Goal: Task Accomplishment & Management: Manage account settings

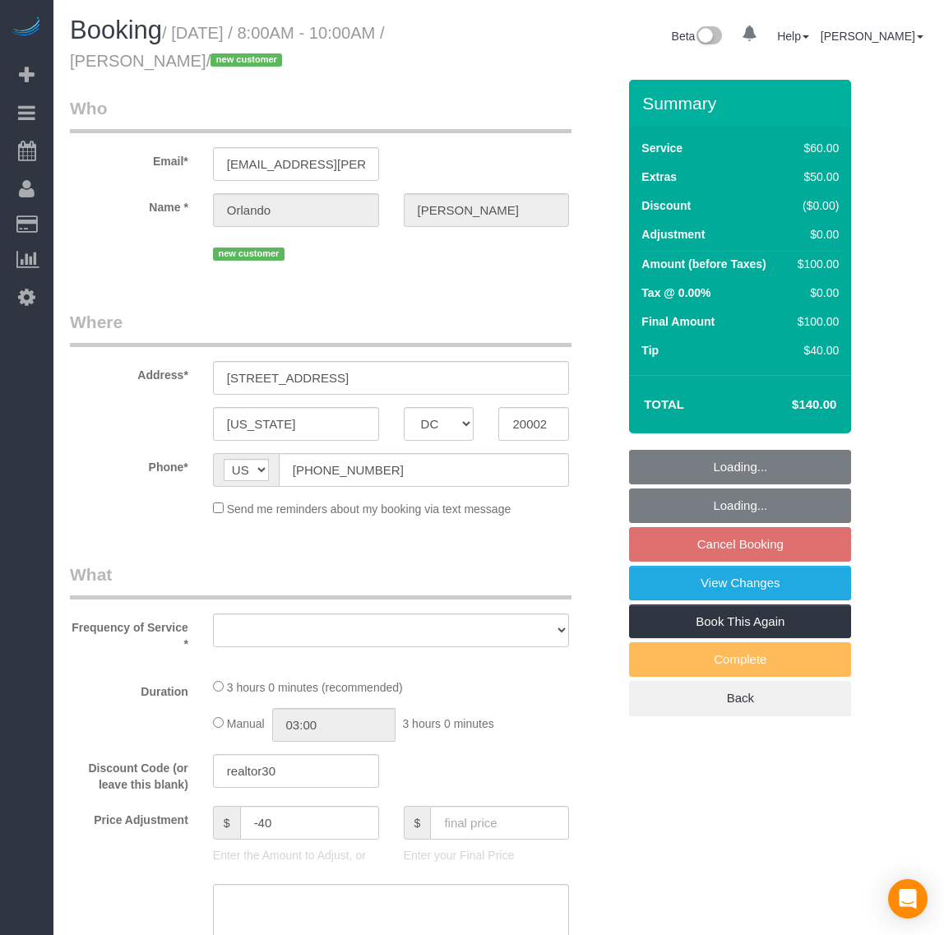
select select "DC"
select select "object:620"
select select "1"
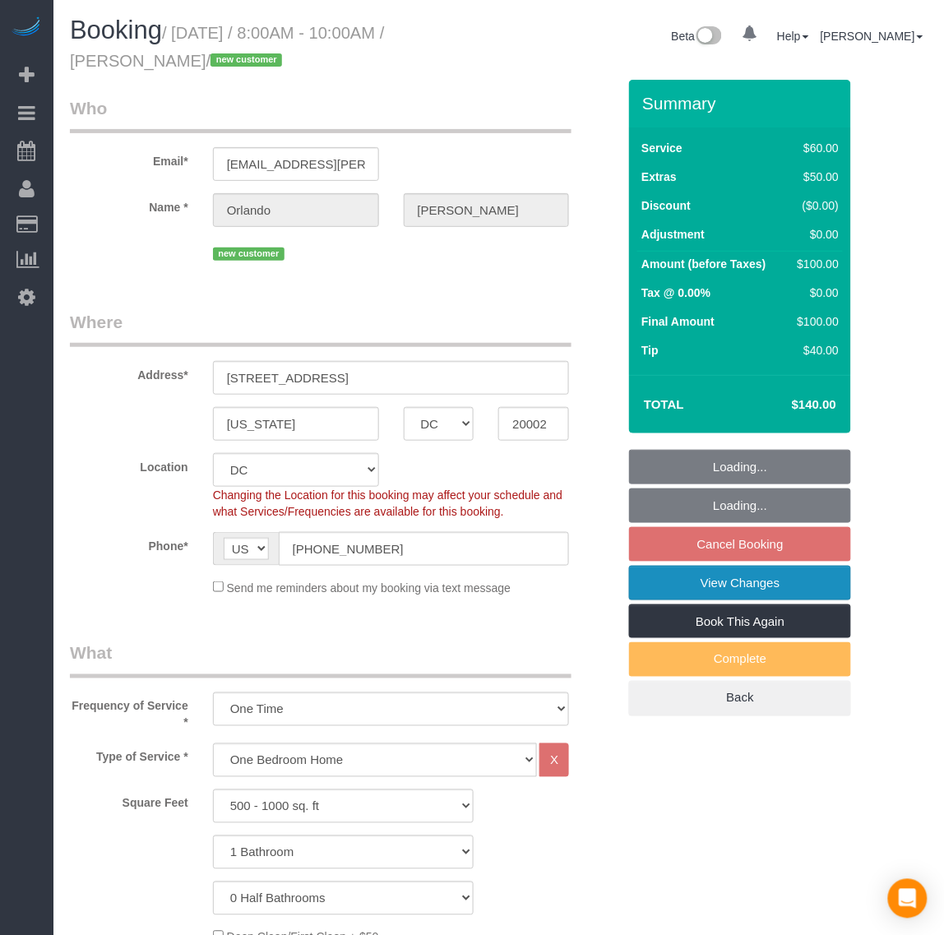
select select "spot1"
select select "number:1"
select select "number:41"
select select "1"
select select "object:1070"
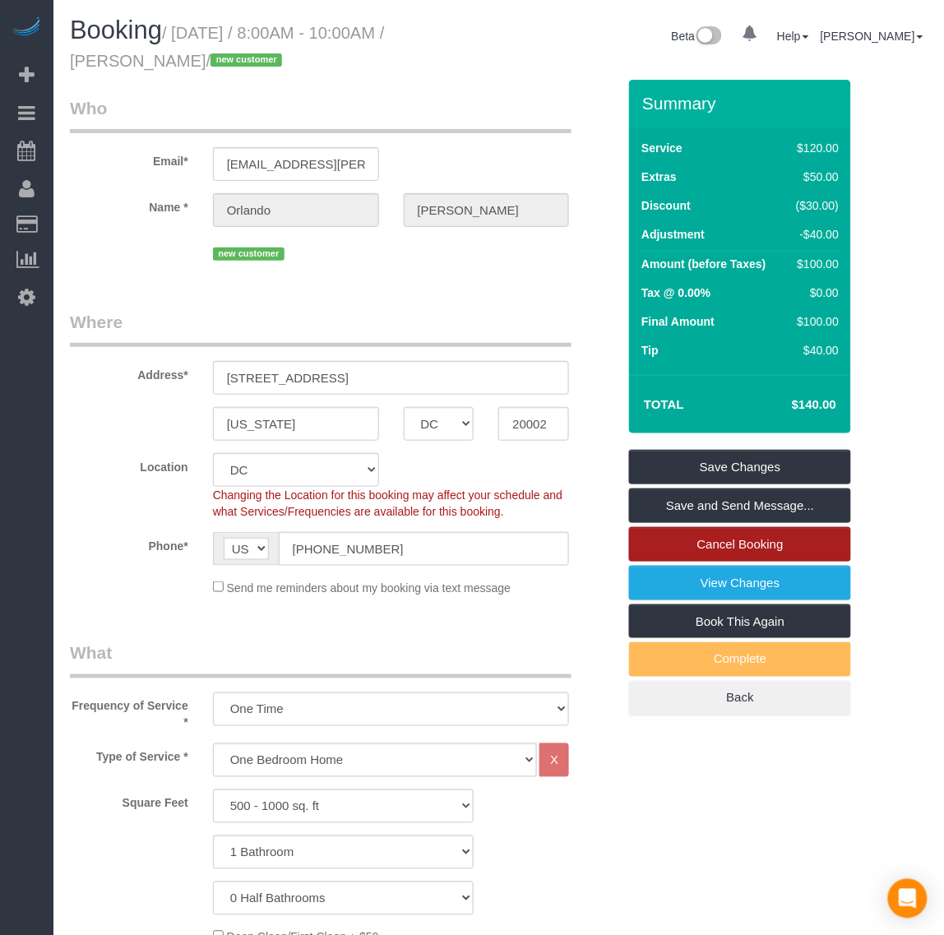
click at [736, 545] on link "Cancel Booking" at bounding box center [740, 544] width 222 height 35
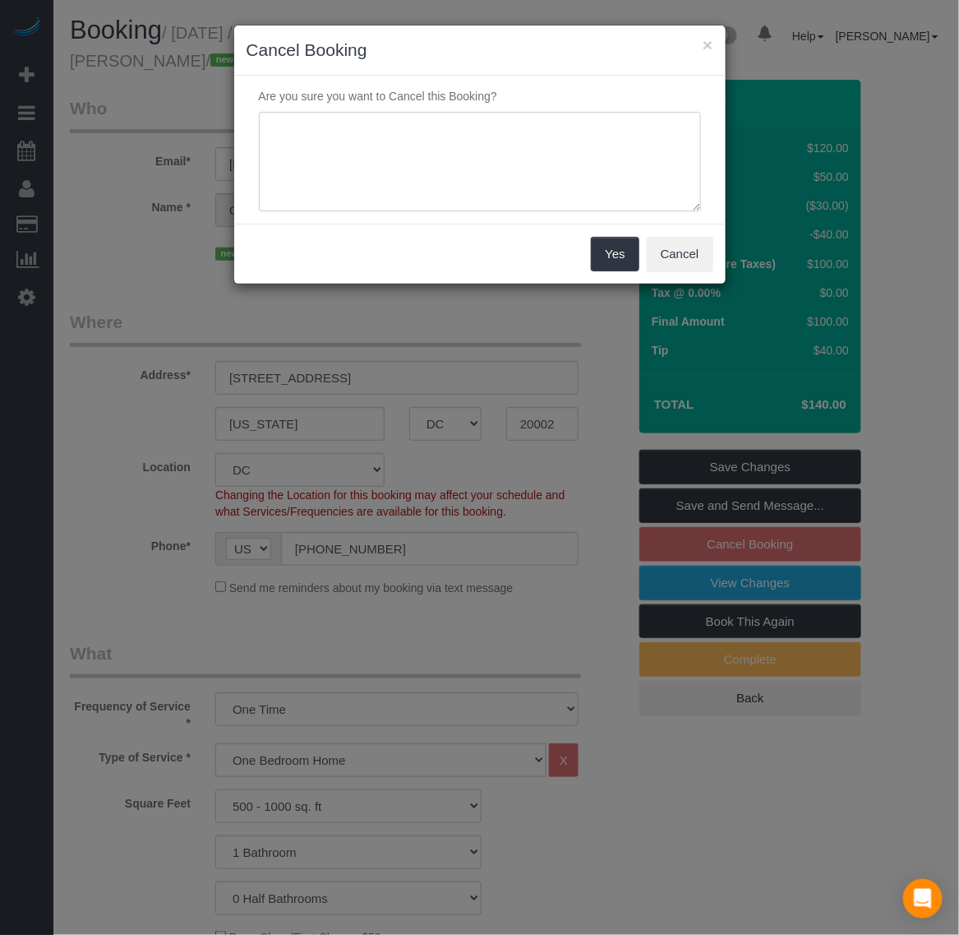
click at [405, 145] on textarea at bounding box center [480, 162] width 442 height 100
type textarea "D"
type textarea "n"
type textarea "No cleaner available"
click at [623, 263] on button "Yes" at bounding box center [615, 254] width 48 height 35
